Goal: Transaction & Acquisition: Book appointment/travel/reservation

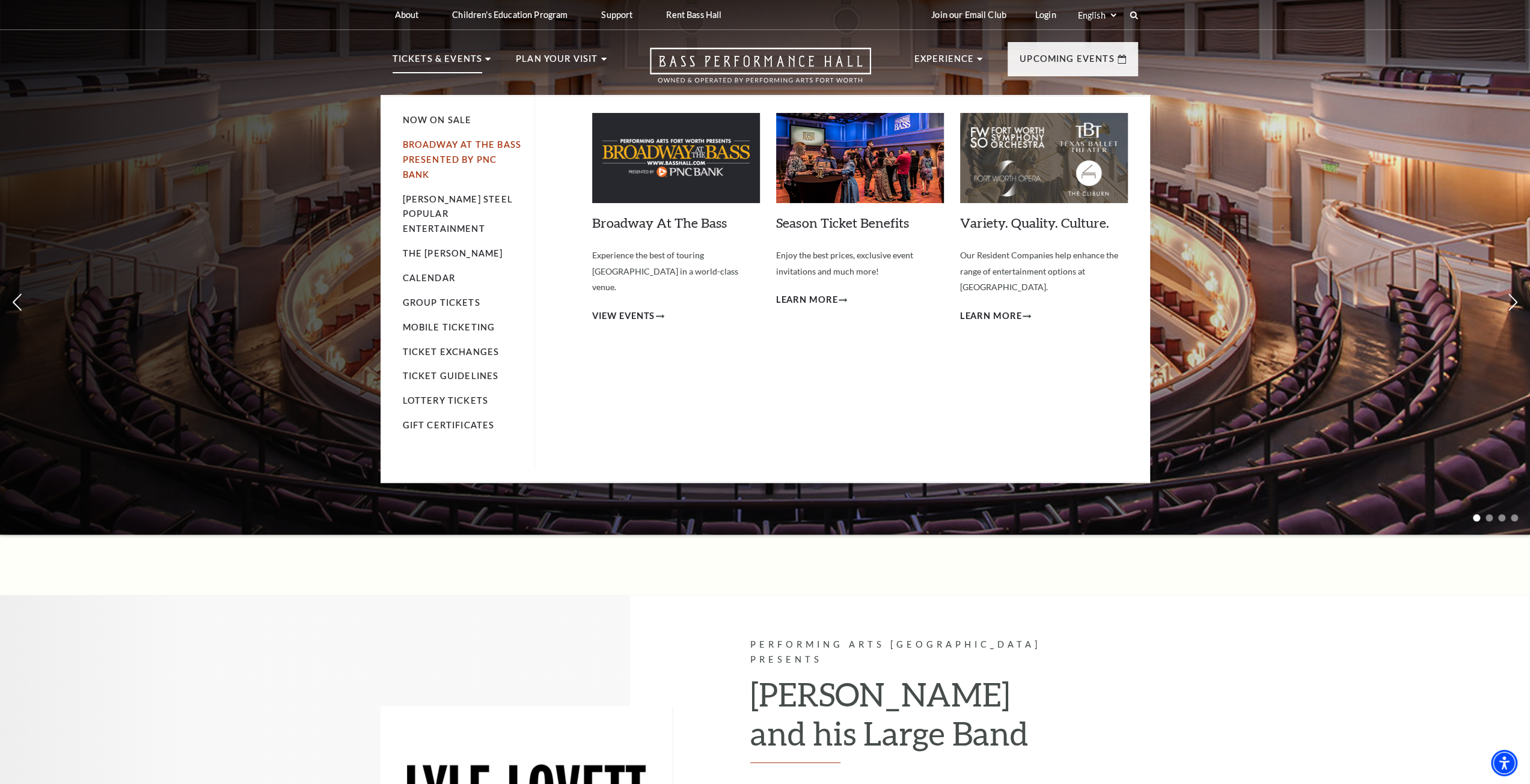
click at [433, 158] on link "Broadway At The Bass presented by PNC Bank" at bounding box center [462, 160] width 118 height 41
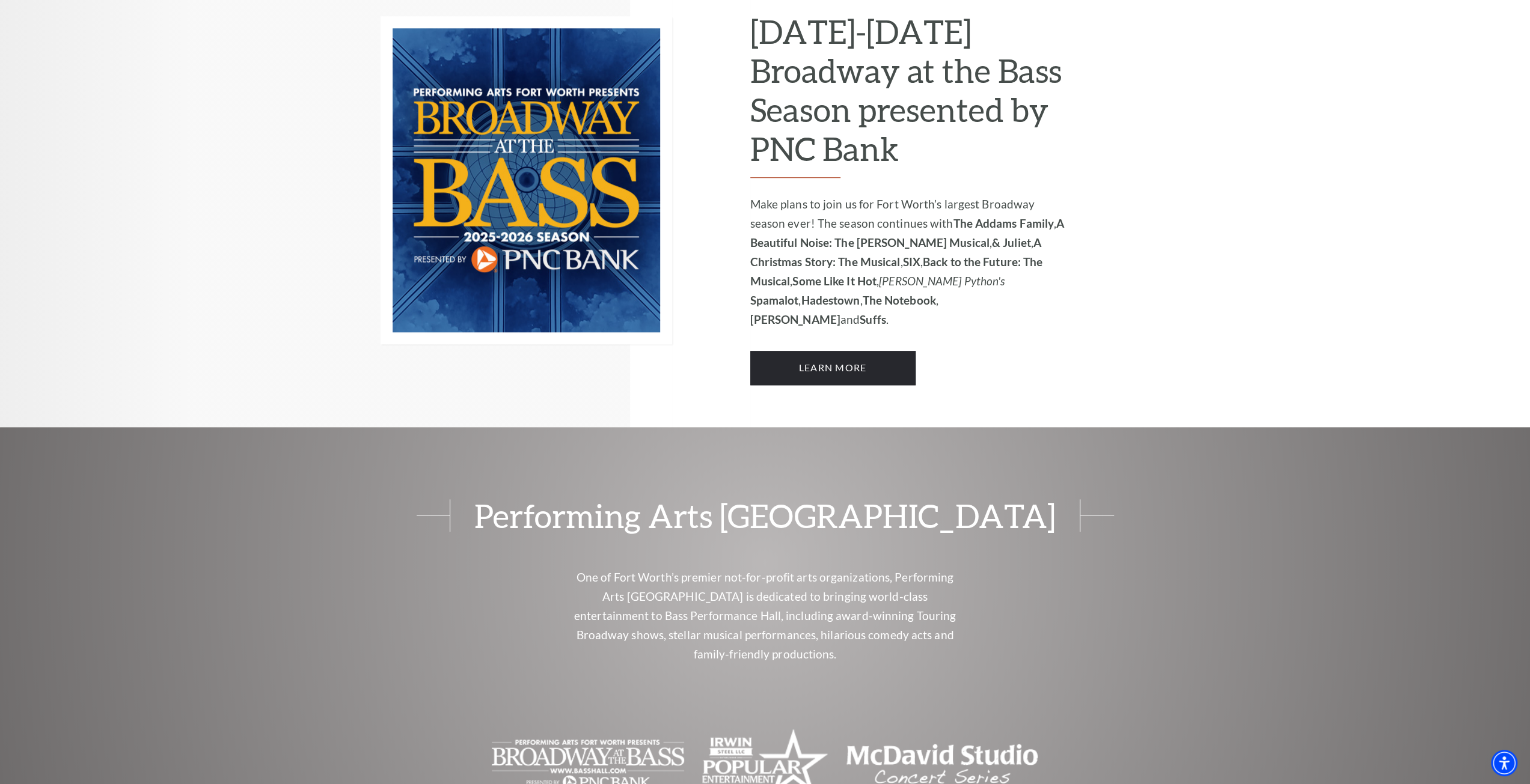
scroll to position [1081, 0]
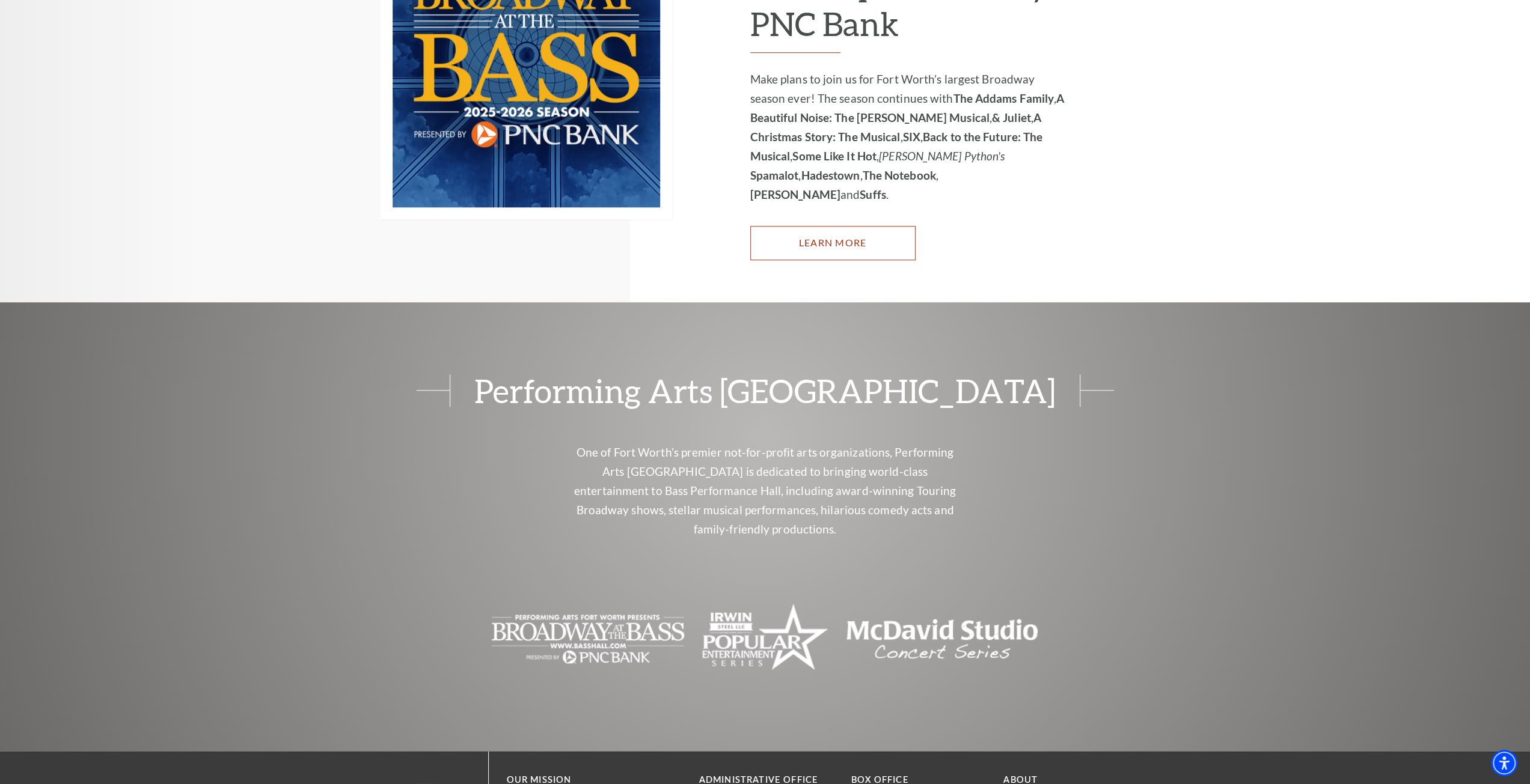
click at [794, 226] on link "Learn More" at bounding box center [833, 243] width 165 height 33
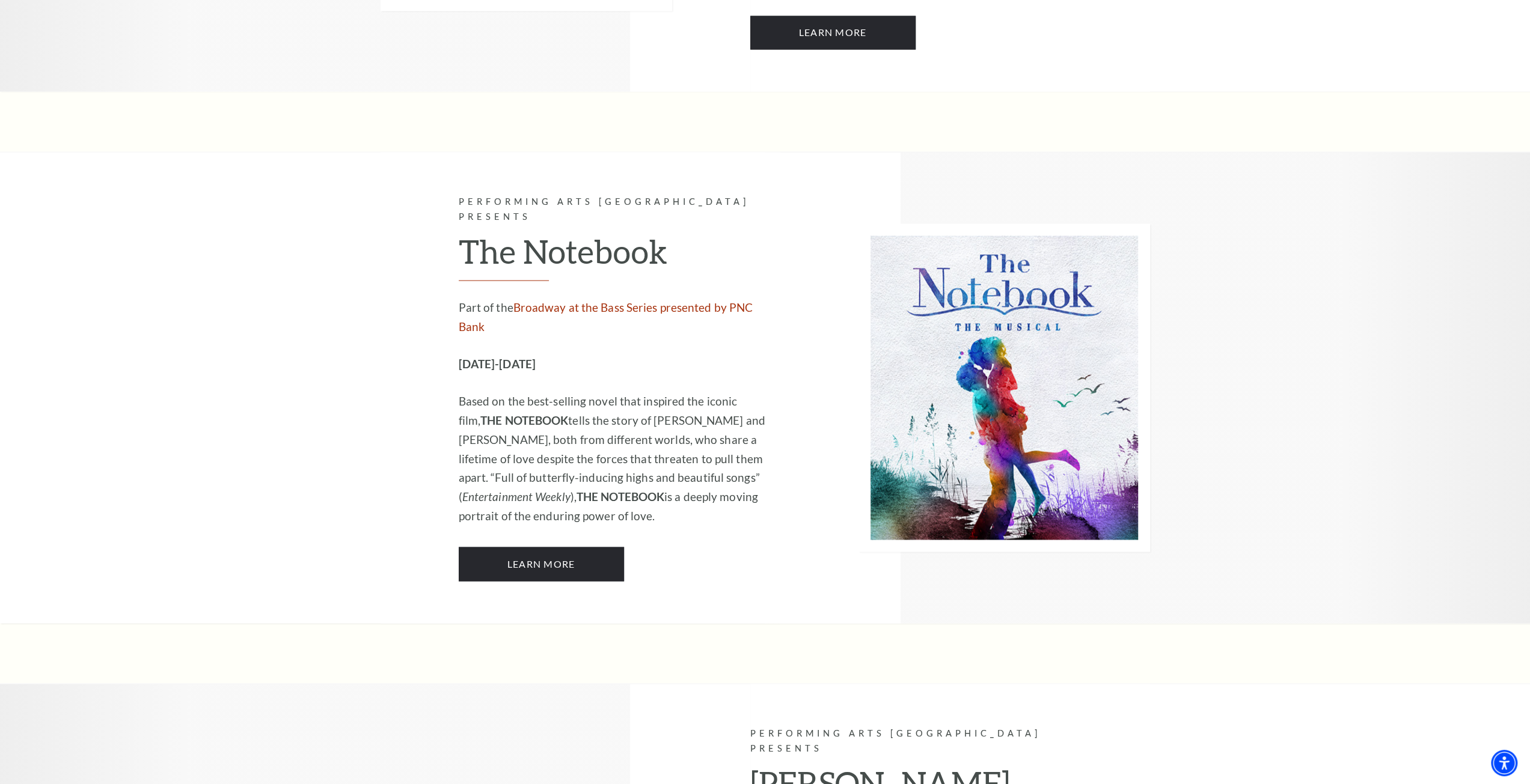
scroll to position [6850, 0]
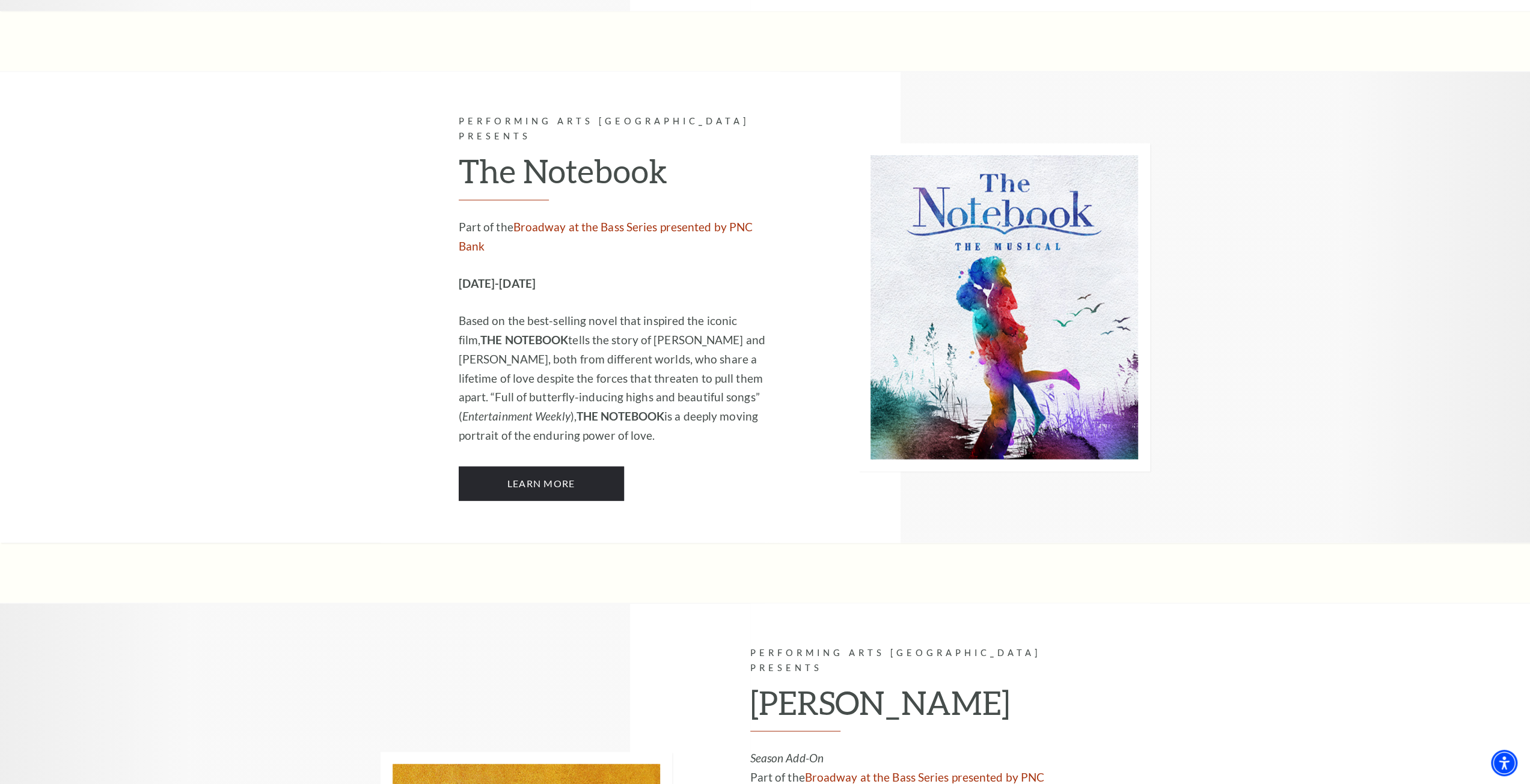
drag, startPoint x: 911, startPoint y: 403, endPoint x: 936, endPoint y: 415, distance: 27.7
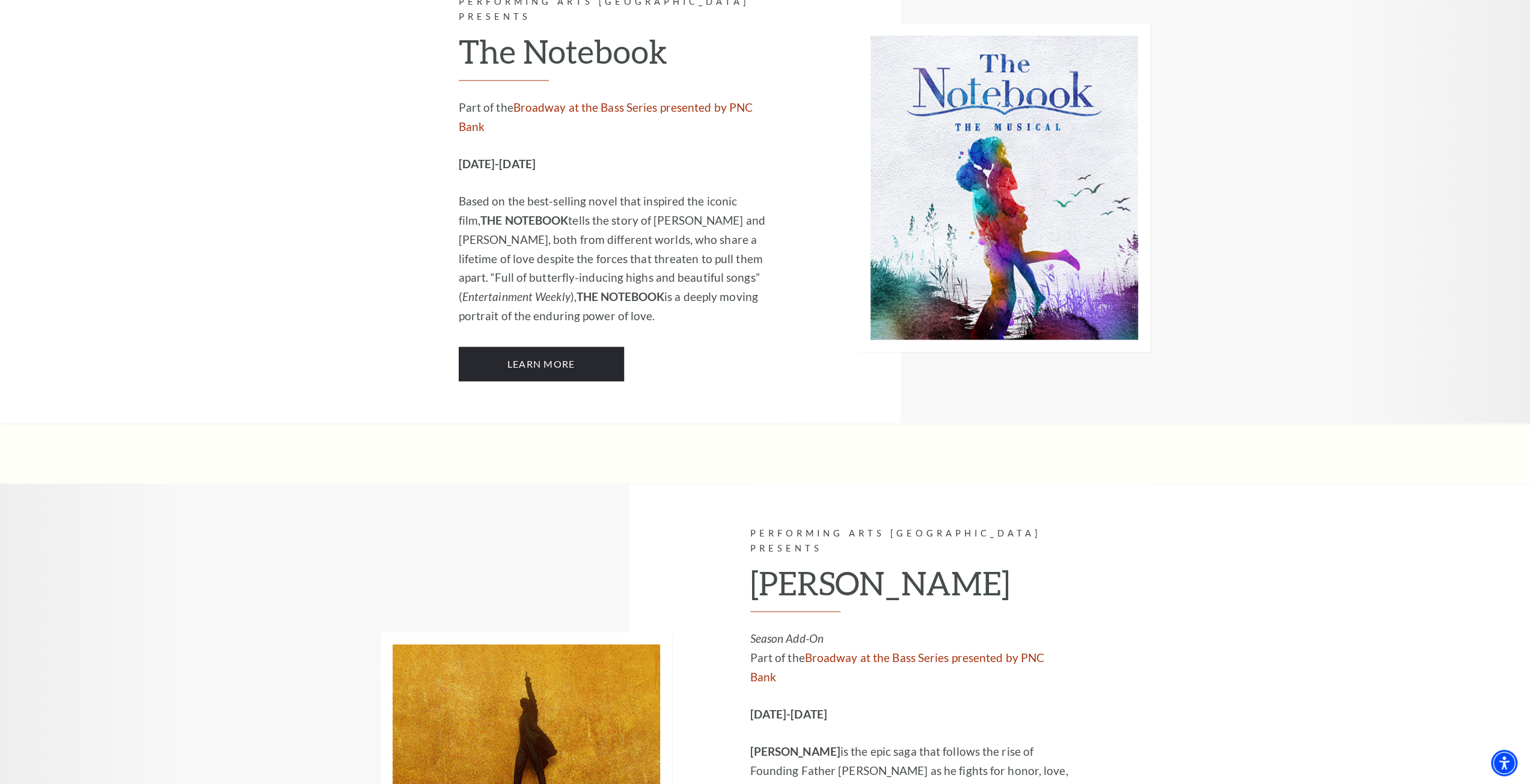
scroll to position [6970, 0]
